Goal: Task Accomplishment & Management: Manage account settings

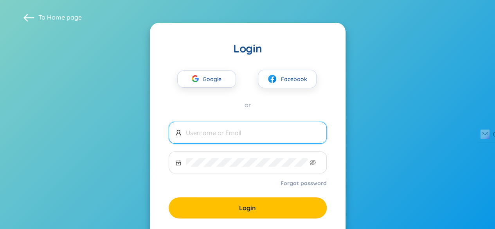
scroll to position [49, 0]
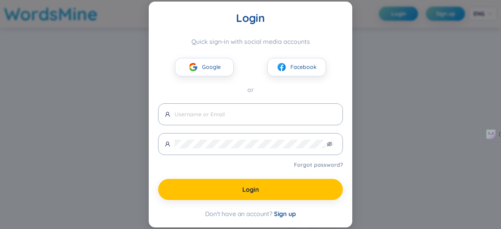
click at [357, 66] on div "Login Quick sign-in with social media accounts Google Facebook or Forgot passwo…" at bounding box center [250, 114] width 501 height 229
click at [203, 75] on button "Google" at bounding box center [204, 67] width 59 height 18
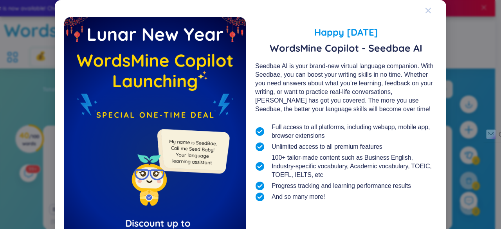
click at [427, 9] on icon "Close" at bounding box center [428, 10] width 6 height 6
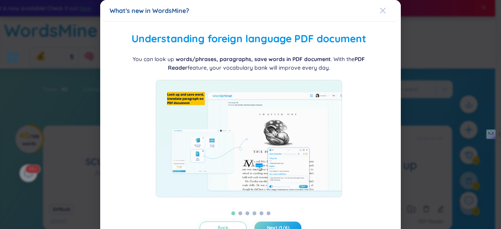
click at [380, 6] on div "Close" at bounding box center [383, 10] width 6 height 21
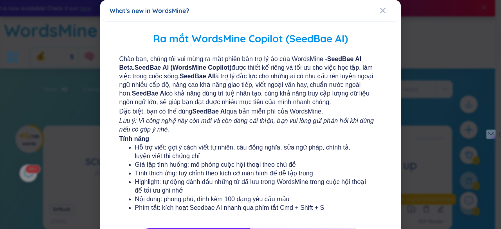
click at [380, 6] on div "Close" at bounding box center [383, 10] width 6 height 21
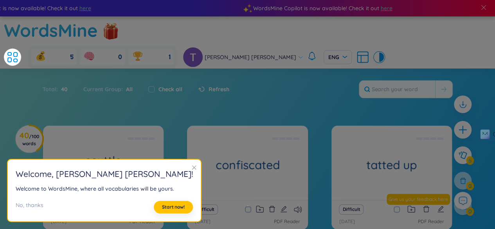
click at [175, 167] on section "Welcome , [PERSON_NAME] [PERSON_NAME] ! Welcome to WordsMine, where all vocabul…" at bounding box center [104, 191] width 193 height 62
click at [191, 168] on icon "close" at bounding box center [193, 167] width 5 height 5
